Goal: Go to known website: Access a specific website the user already knows

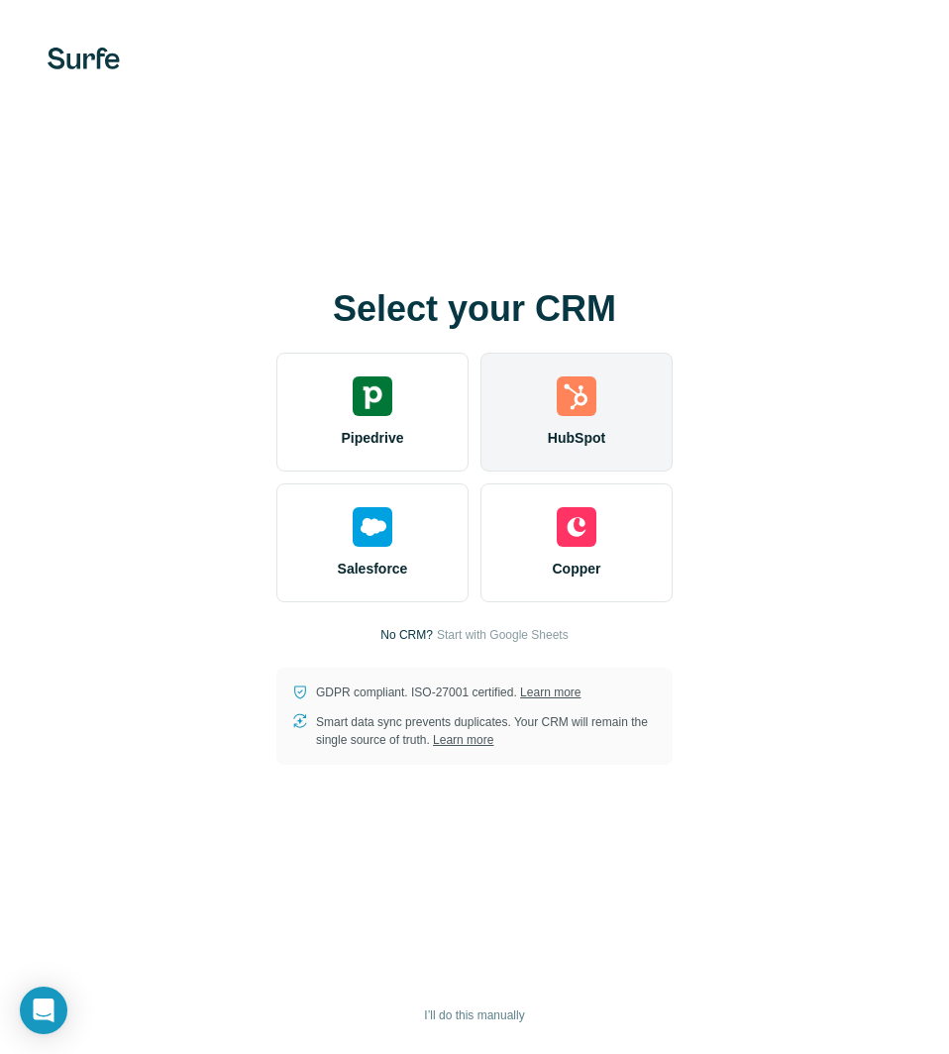
click at [555, 407] on div "HubSpot" at bounding box center [576, 412] width 192 height 119
click at [592, 437] on span "HubSpot" at bounding box center [576, 438] width 57 height 20
click at [538, 434] on div "HubSpot" at bounding box center [576, 412] width 192 height 119
